Goal: Find specific page/section: Find specific page/section

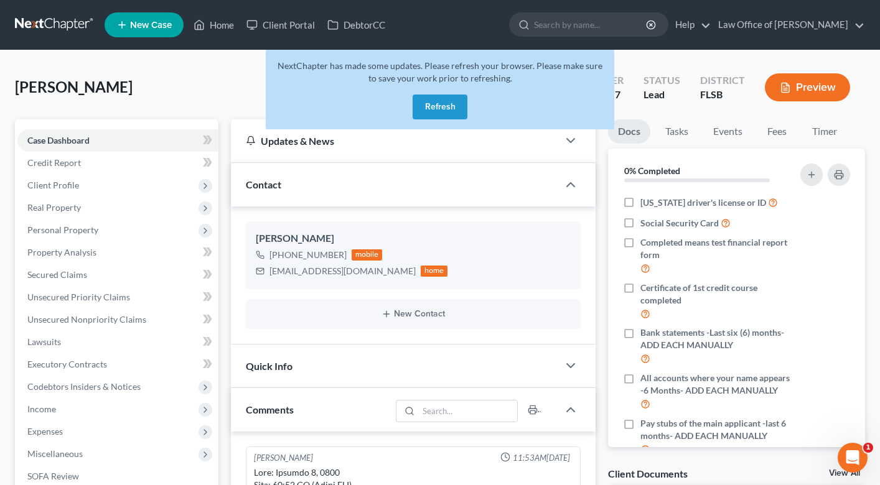
scroll to position [310, 0]
click at [224, 27] on link "Home" at bounding box center [213, 25] width 53 height 22
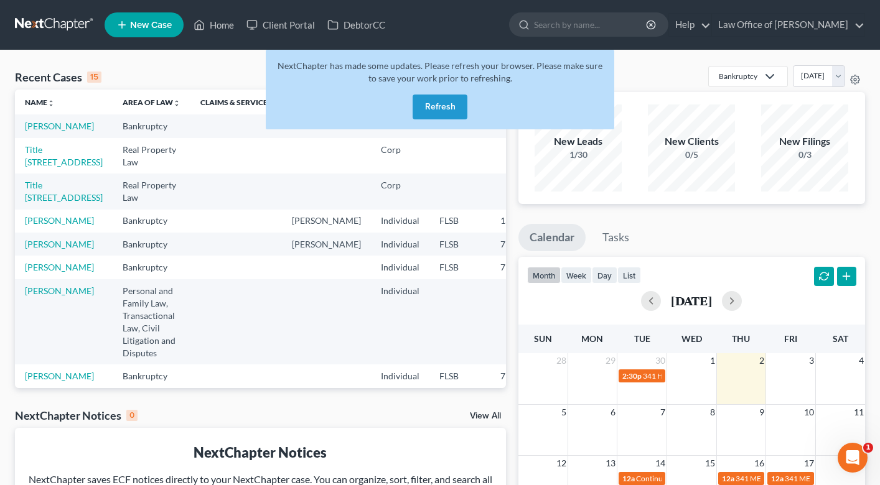
click at [455, 109] on button "Refresh" at bounding box center [439, 107] width 55 height 25
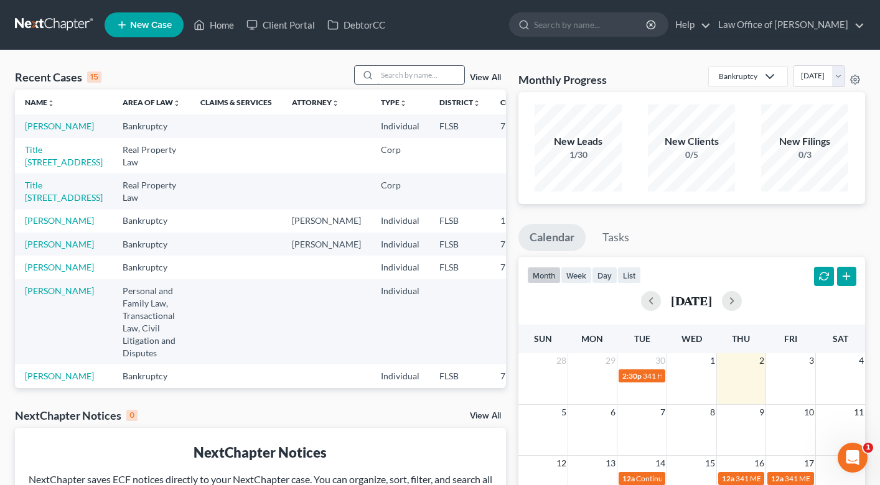
click at [426, 73] on input "search" at bounding box center [420, 75] width 87 height 18
type input "[PERSON_NAME]"
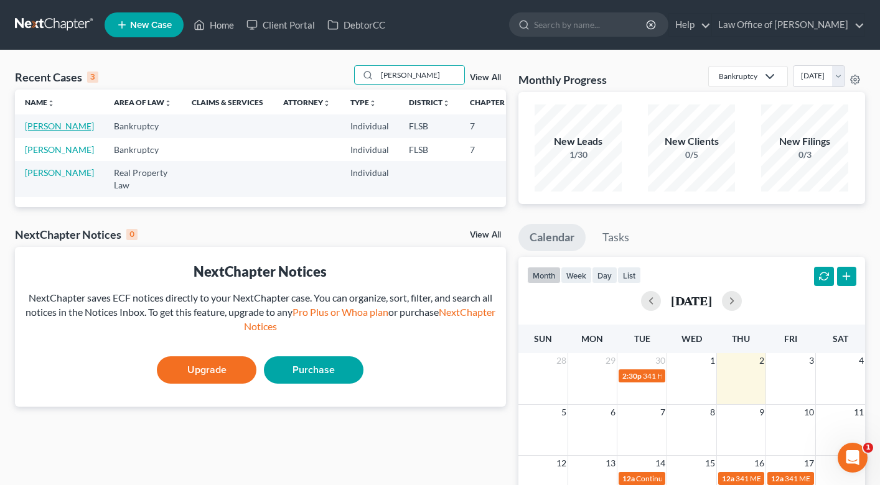
click at [42, 131] on link "[PERSON_NAME]" at bounding box center [59, 126] width 69 height 11
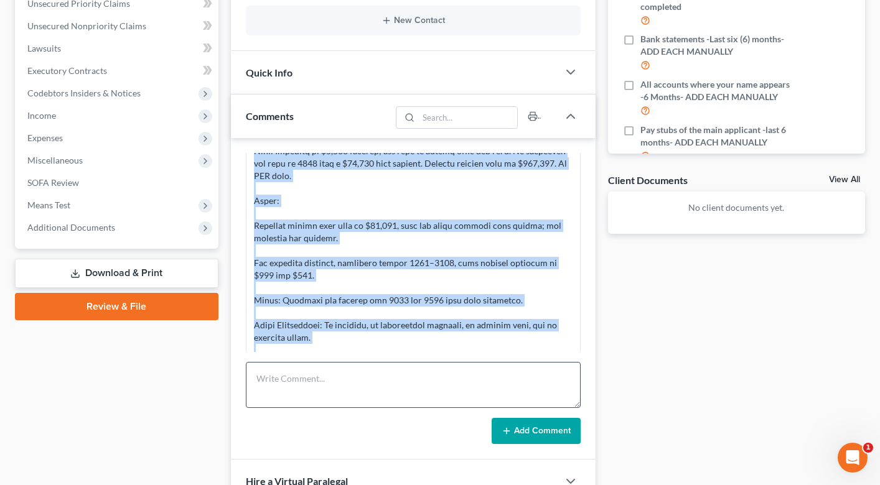
scroll to position [310, 0]
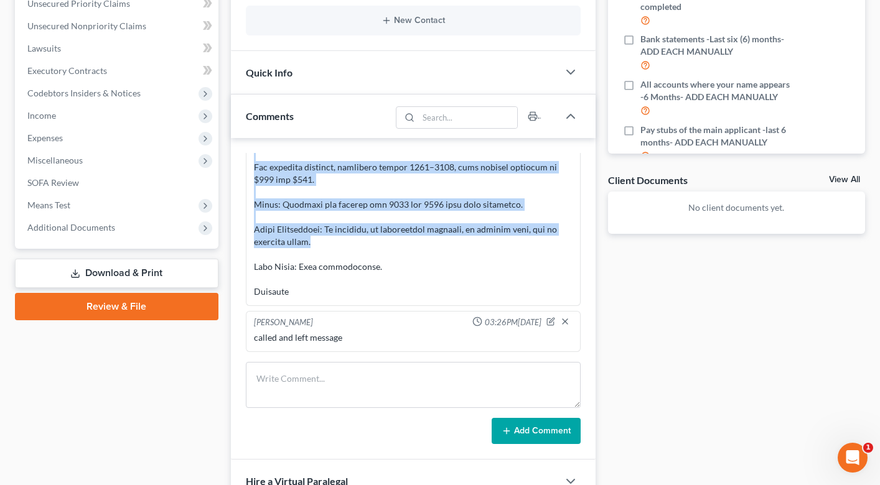
drag, startPoint x: 254, startPoint y: 230, endPoint x: 358, endPoint y: 241, distance: 104.6
click at [358, 241] on div at bounding box center [413, 80] width 319 height 435
copy div "Lore Ipsumdol Sitam consec adi e seddoeiusm temporincidi. Ut lab etdolore ma Al…"
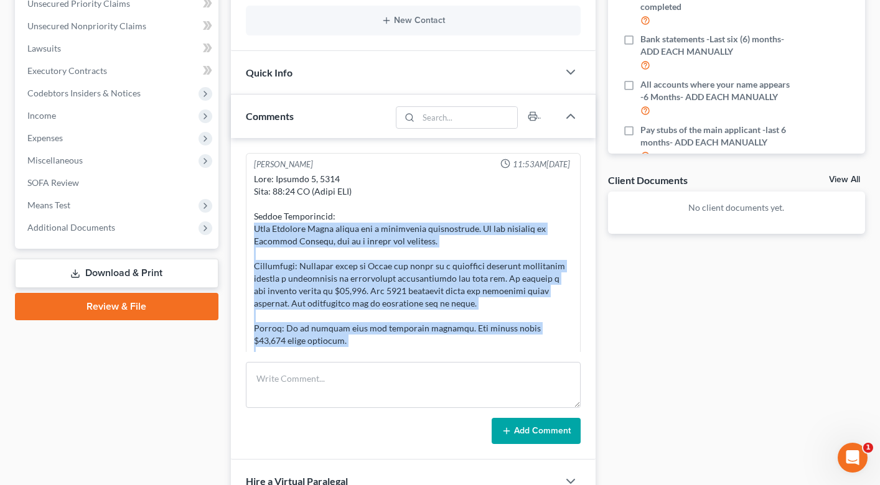
scroll to position [0, 0]
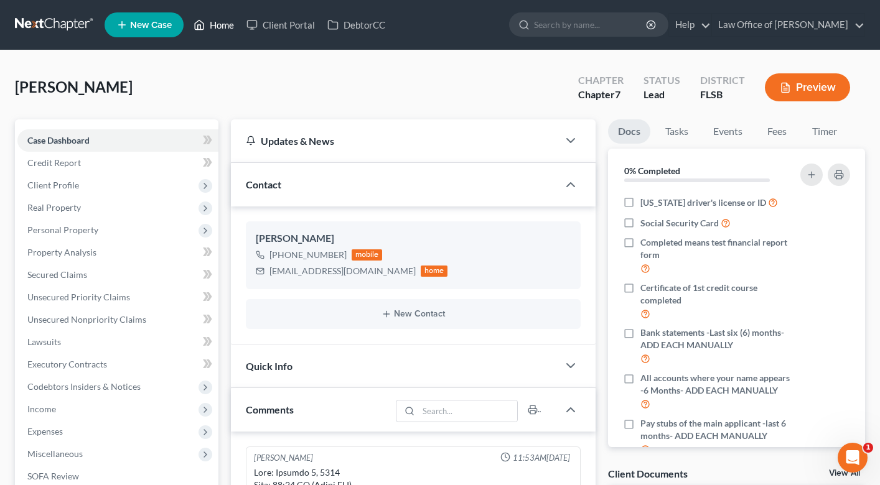
click at [217, 15] on link "Home" at bounding box center [213, 25] width 53 height 22
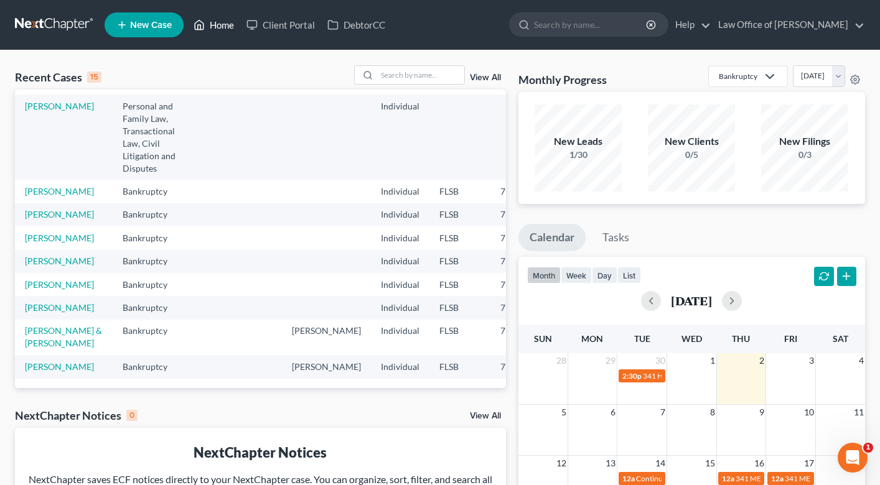
scroll to position [259, 0]
